Goal: Information Seeking & Learning: Learn about a topic

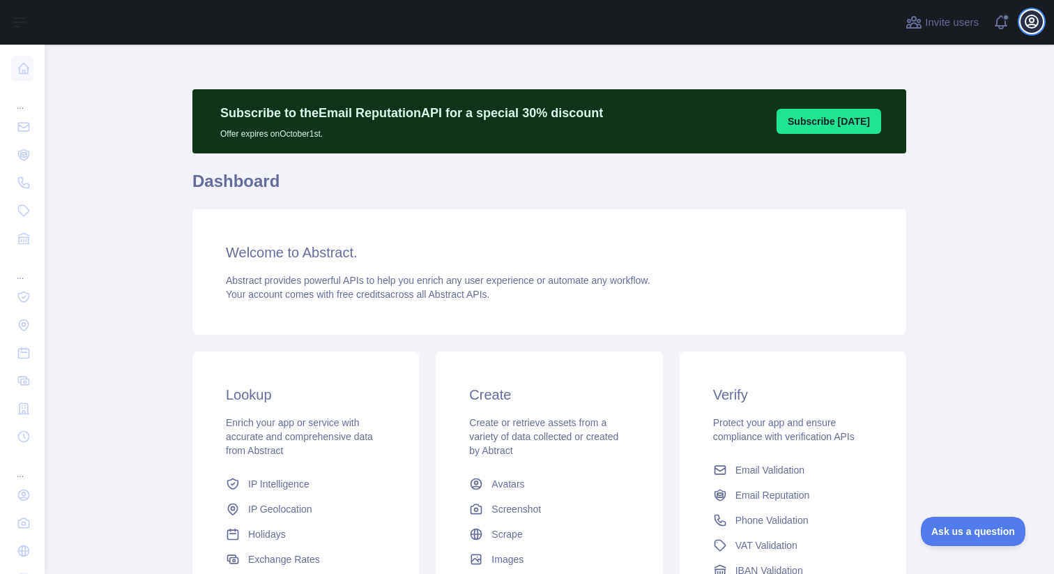
click at [1029, 17] on icon "button" at bounding box center [1032, 21] width 13 height 13
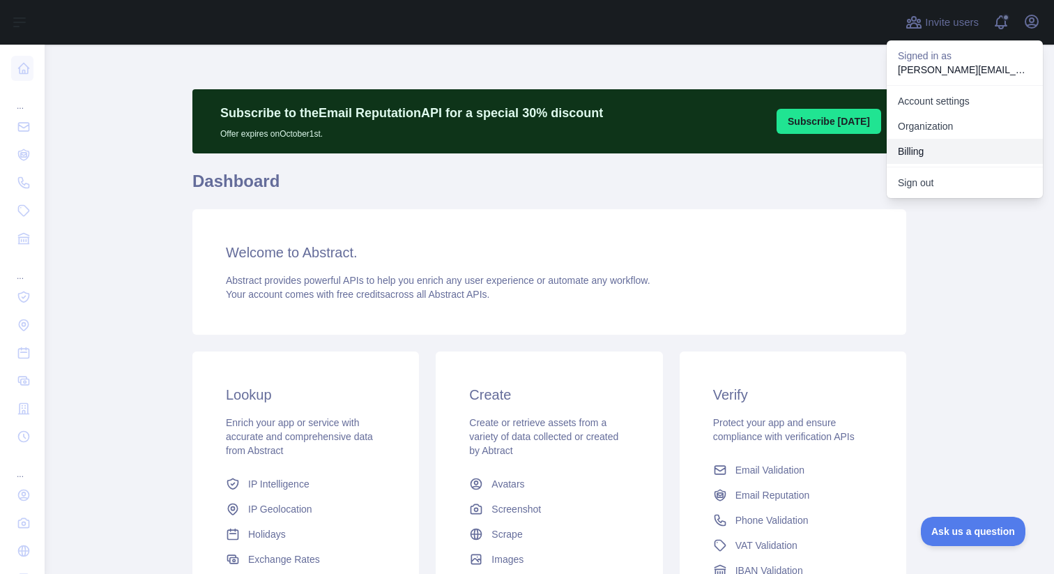
click at [936, 146] on button "Billing" at bounding box center [965, 151] width 156 height 25
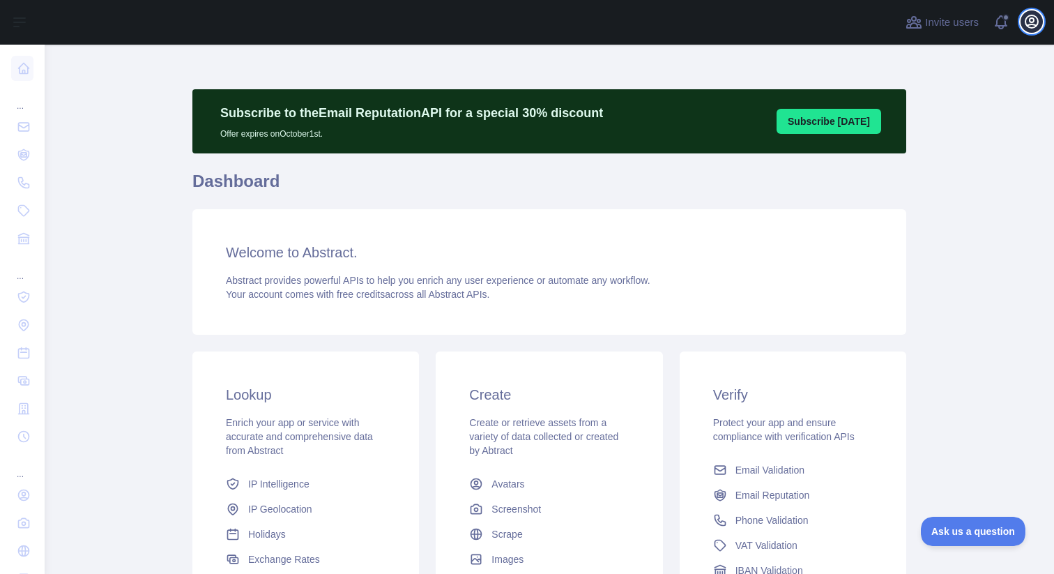
click at [1026, 22] on icon "button" at bounding box center [1032, 21] width 13 height 13
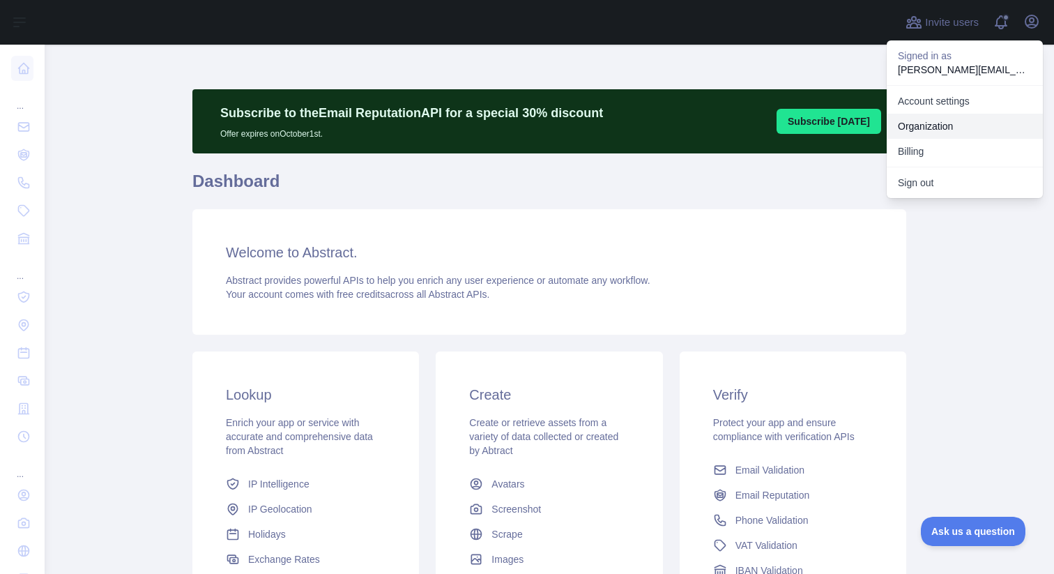
click at [939, 131] on link "Organization" at bounding box center [965, 126] width 156 height 25
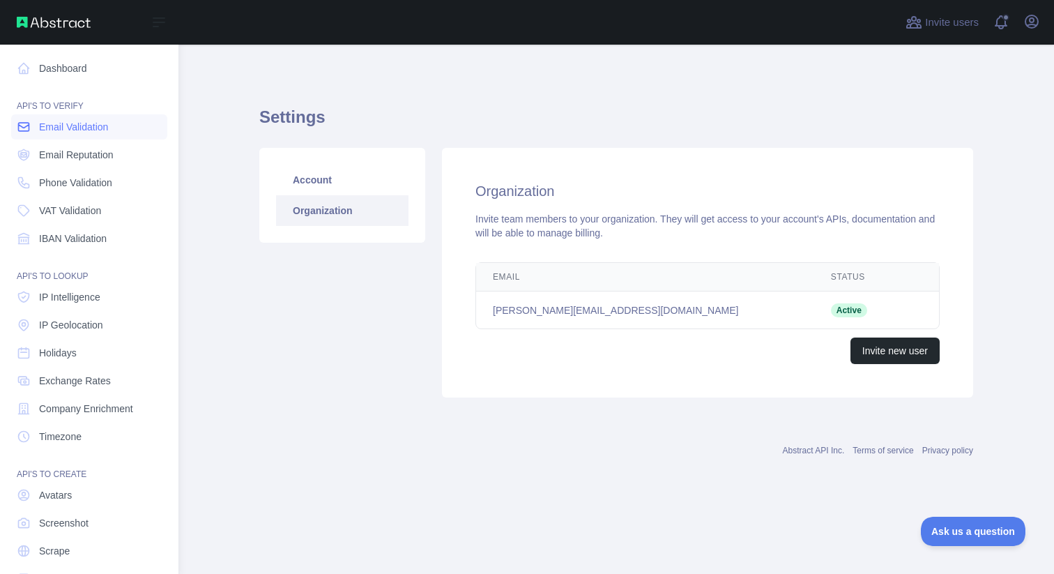
click at [38, 132] on link "Email Validation" at bounding box center [89, 126] width 156 height 25
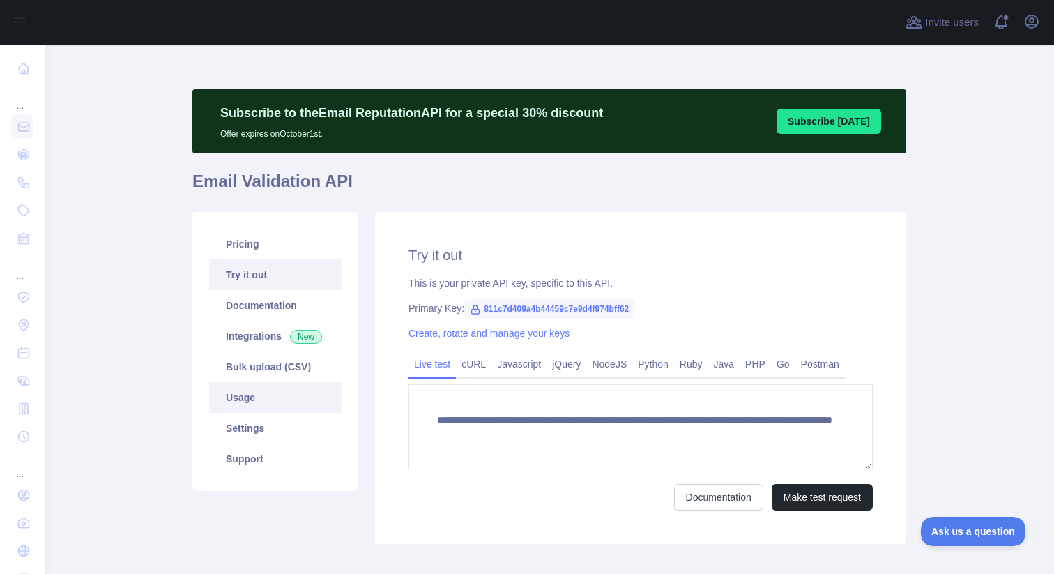
click at [271, 397] on link "Usage" at bounding box center [275, 397] width 132 height 31
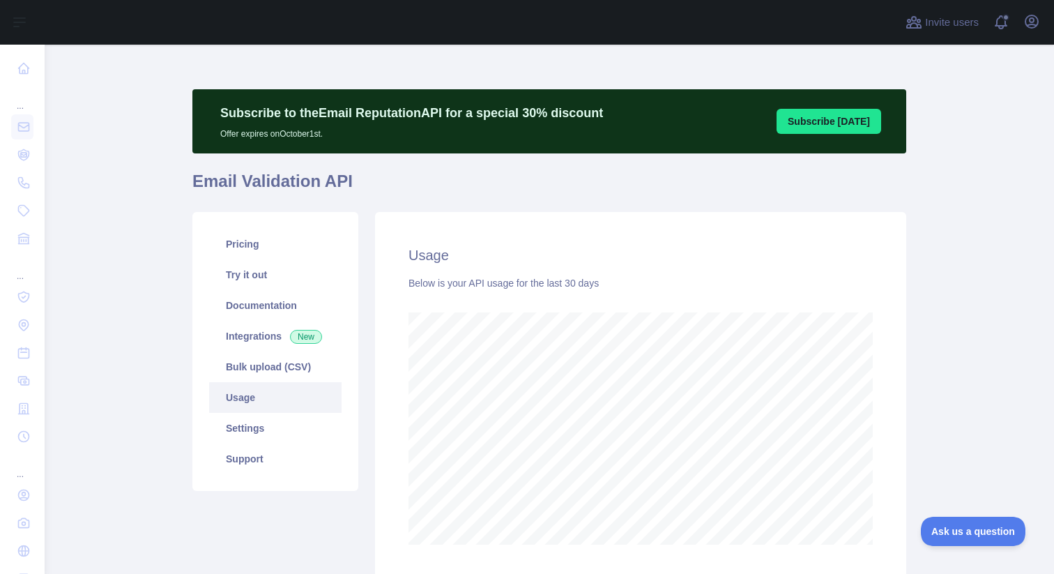
scroll to position [529, 1010]
click at [257, 255] on link "Pricing" at bounding box center [275, 244] width 132 height 31
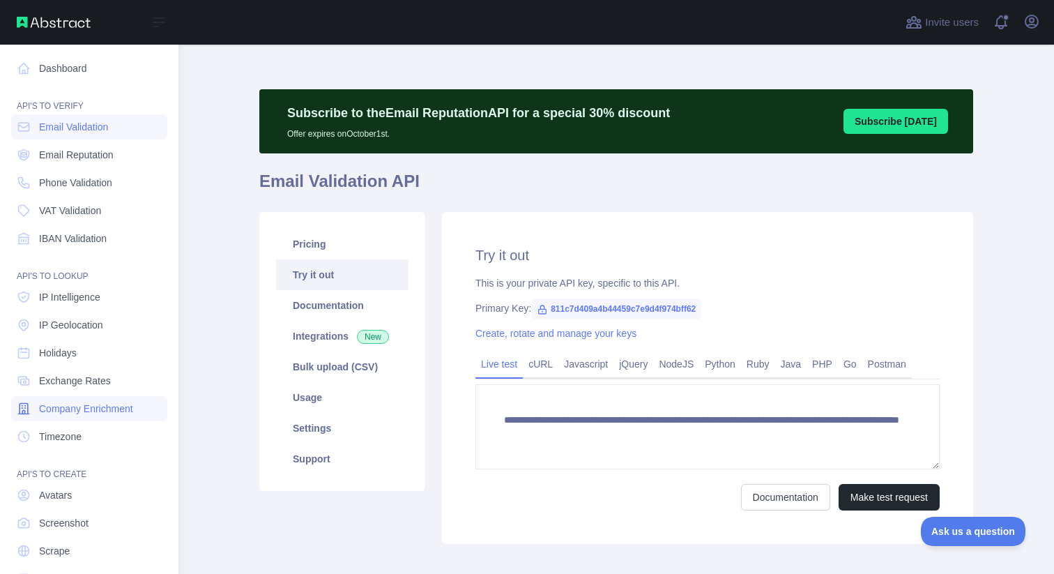
click at [66, 414] on span "Company Enrichment" at bounding box center [86, 409] width 94 height 14
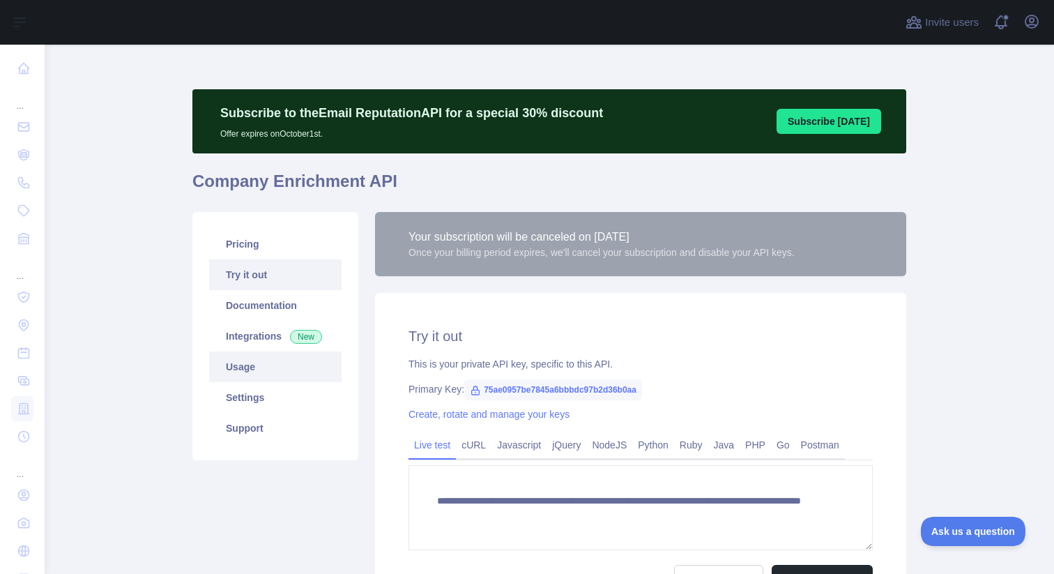
click at [240, 366] on link "Usage" at bounding box center [275, 366] width 132 height 31
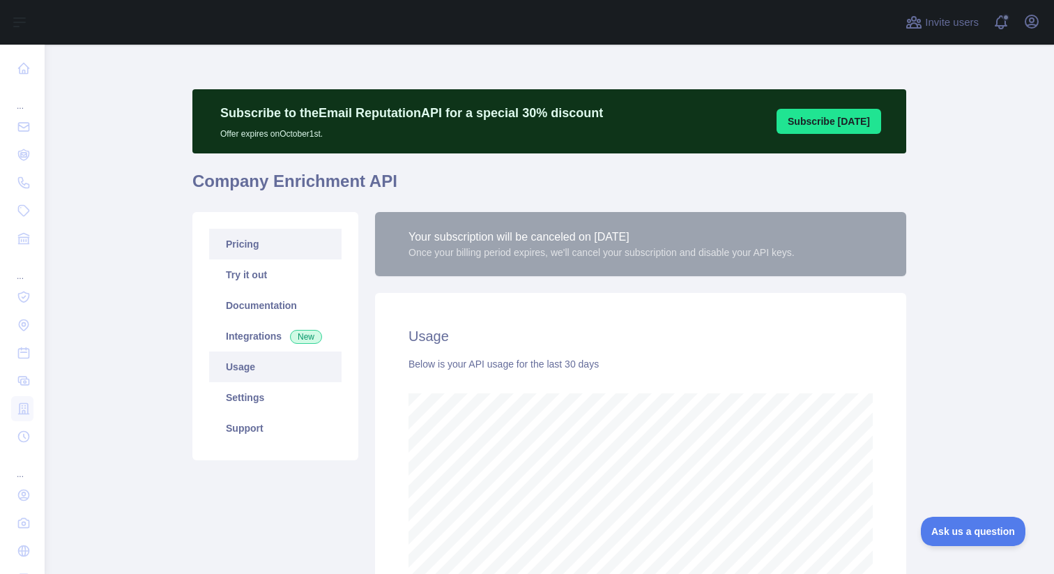
click at [256, 249] on link "Pricing" at bounding box center [275, 244] width 132 height 31
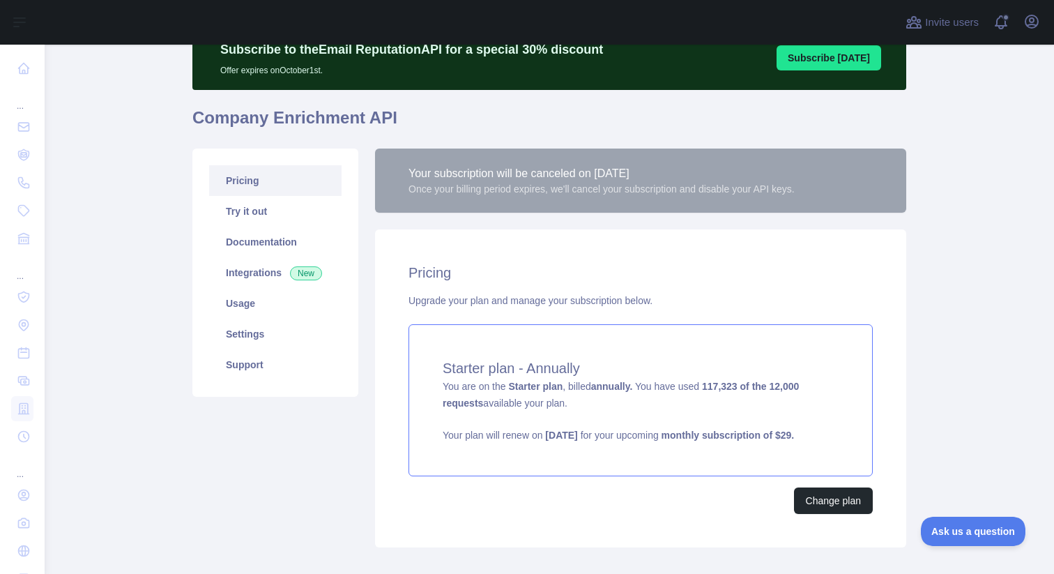
scroll to position [67, 0]
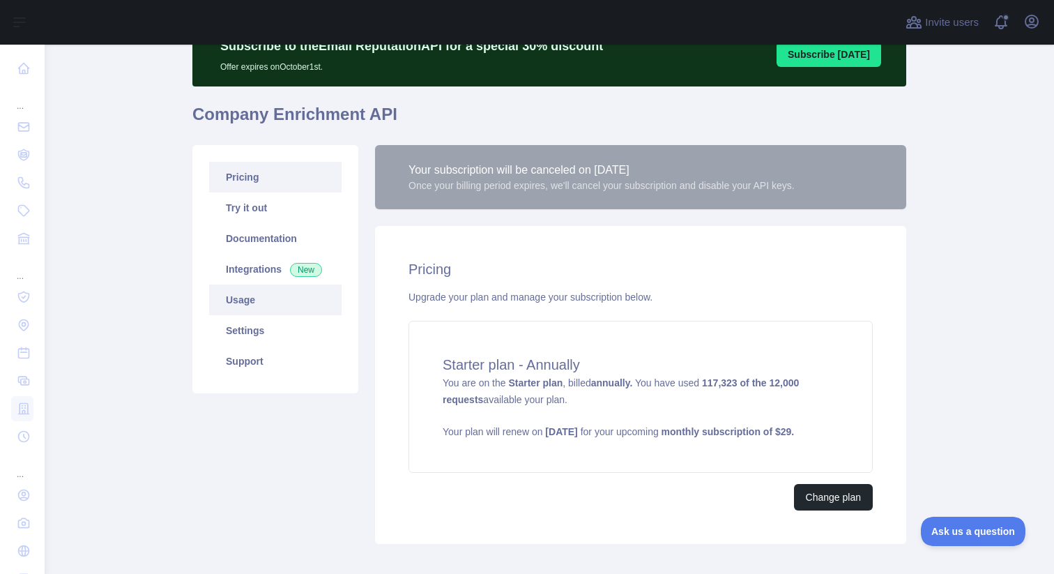
click at [249, 293] on link "Usage" at bounding box center [275, 300] width 132 height 31
